Goal: Information Seeking & Learning: Learn about a topic

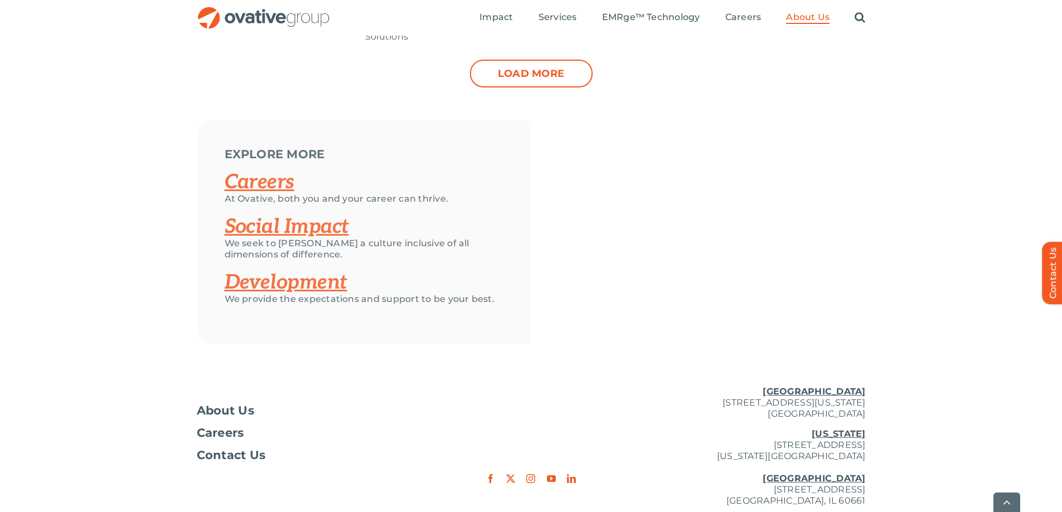
scroll to position [1450, 0]
